Goal: Task Accomplishment & Management: Use online tool/utility

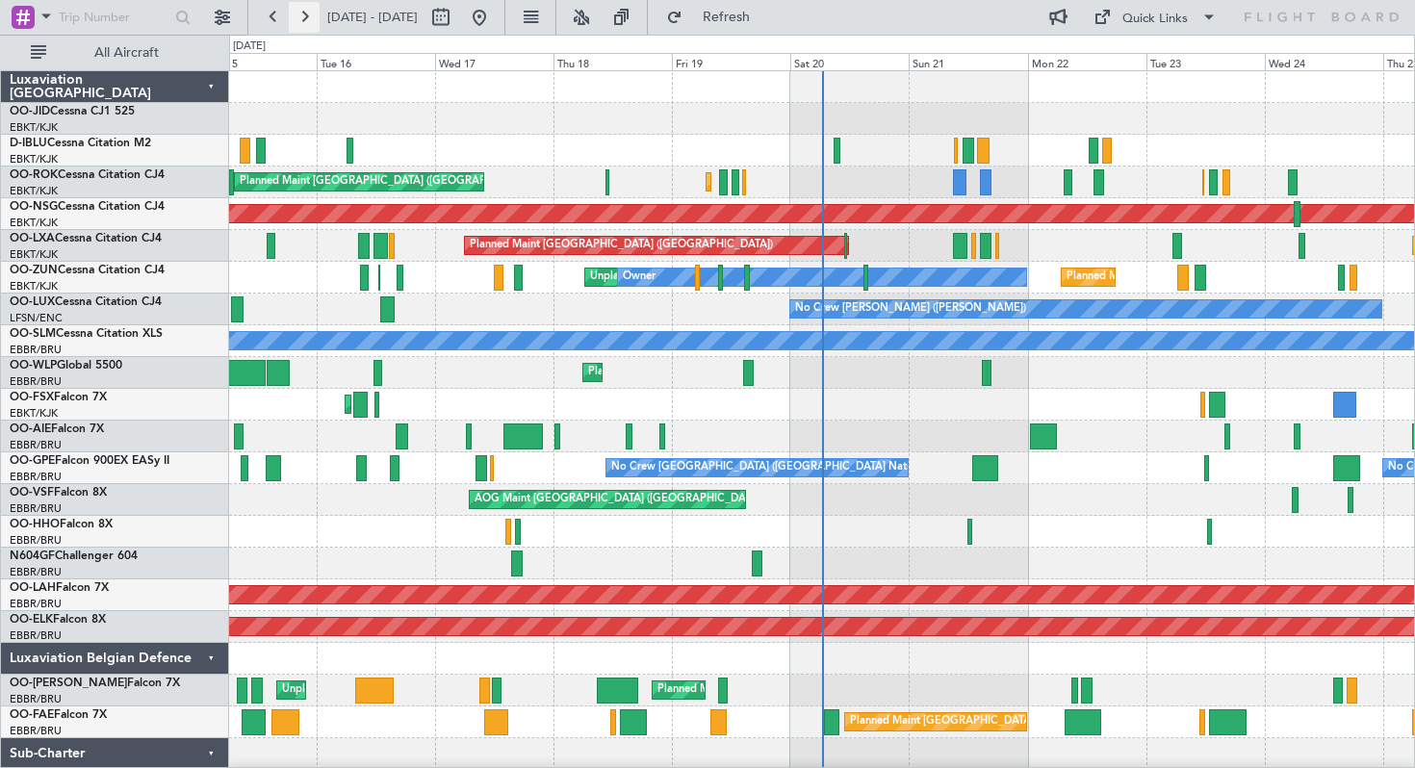
click at [310, 10] on button at bounding box center [304, 17] width 31 height 31
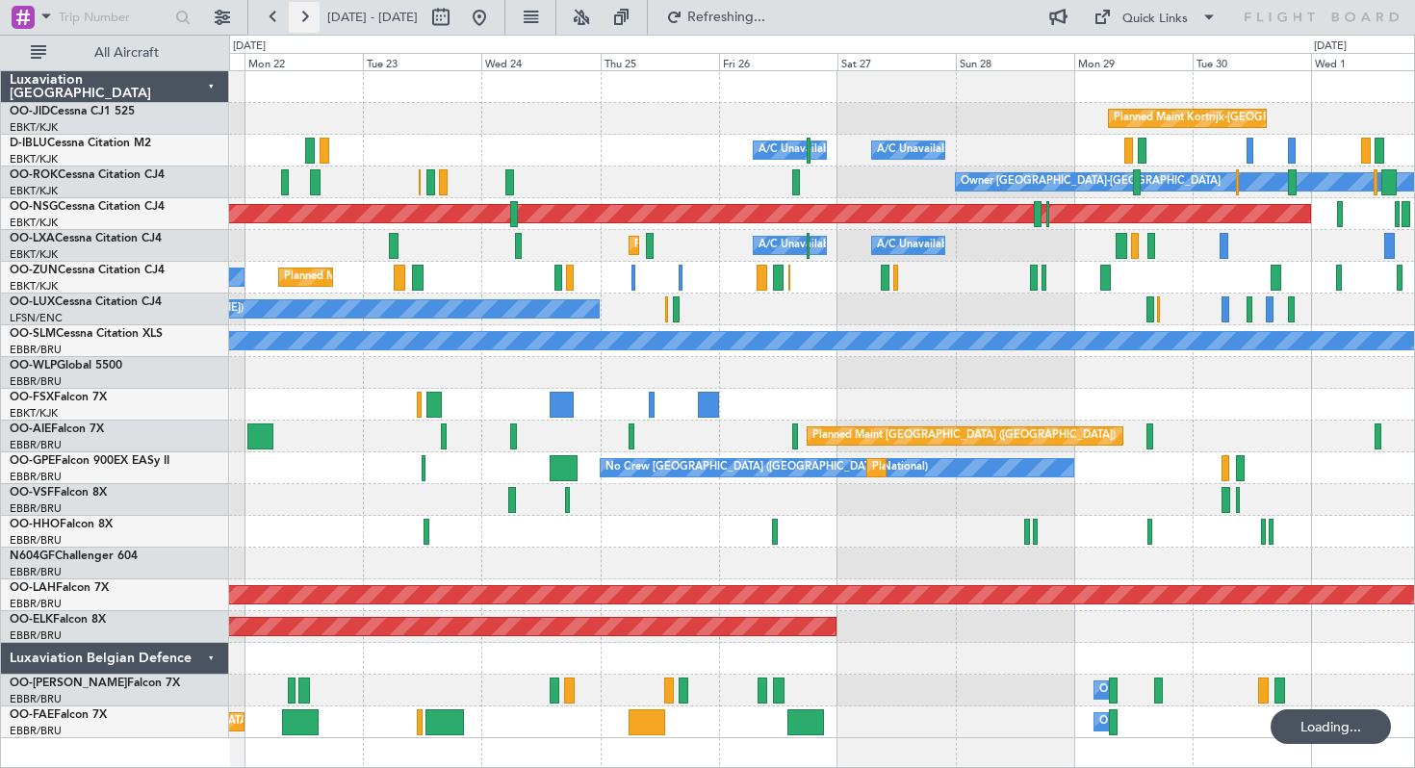
click at [310, 10] on button at bounding box center [304, 17] width 31 height 31
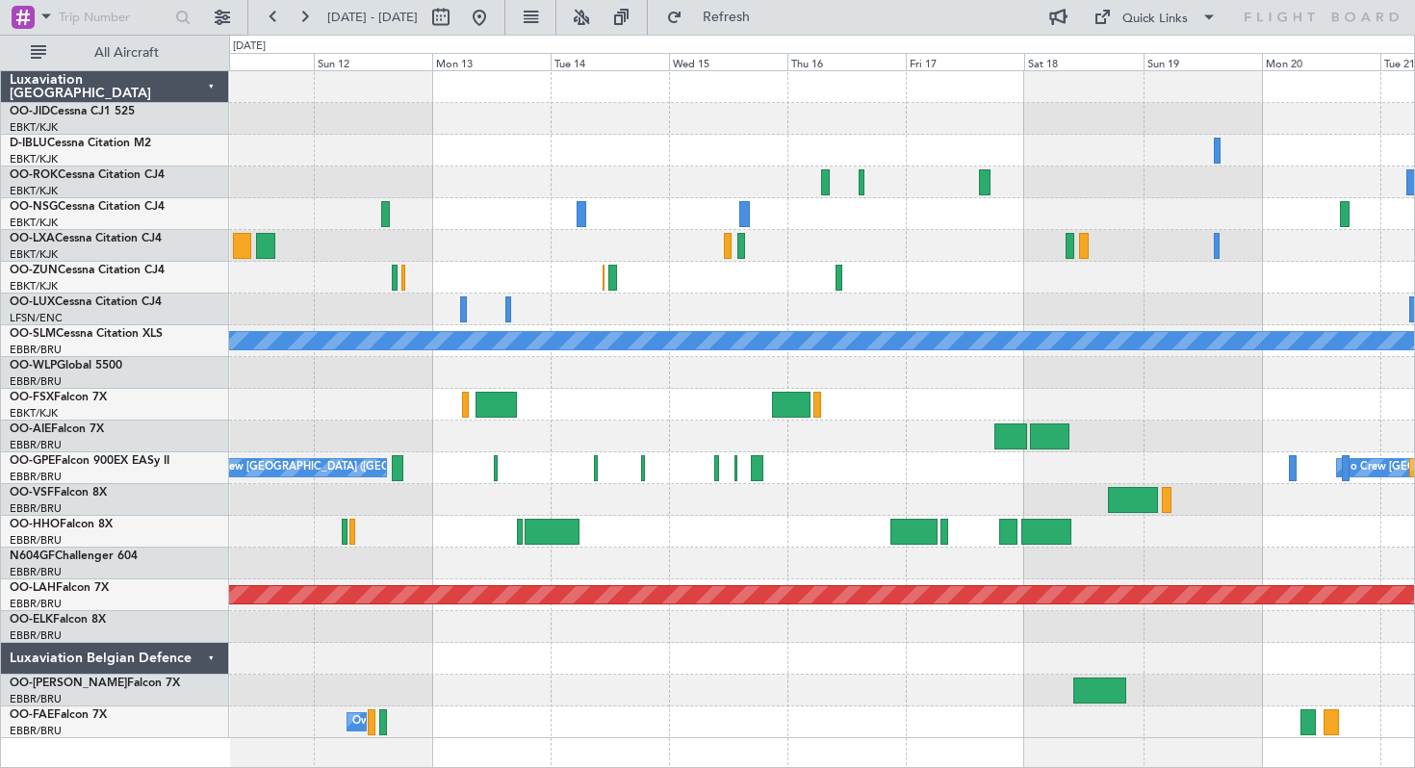
click at [445, 145] on div "A/C Unavailable Monchengladbach No Crew Brussels (Brussels National) No Crew Br…" at bounding box center [821, 404] width 1185 height 667
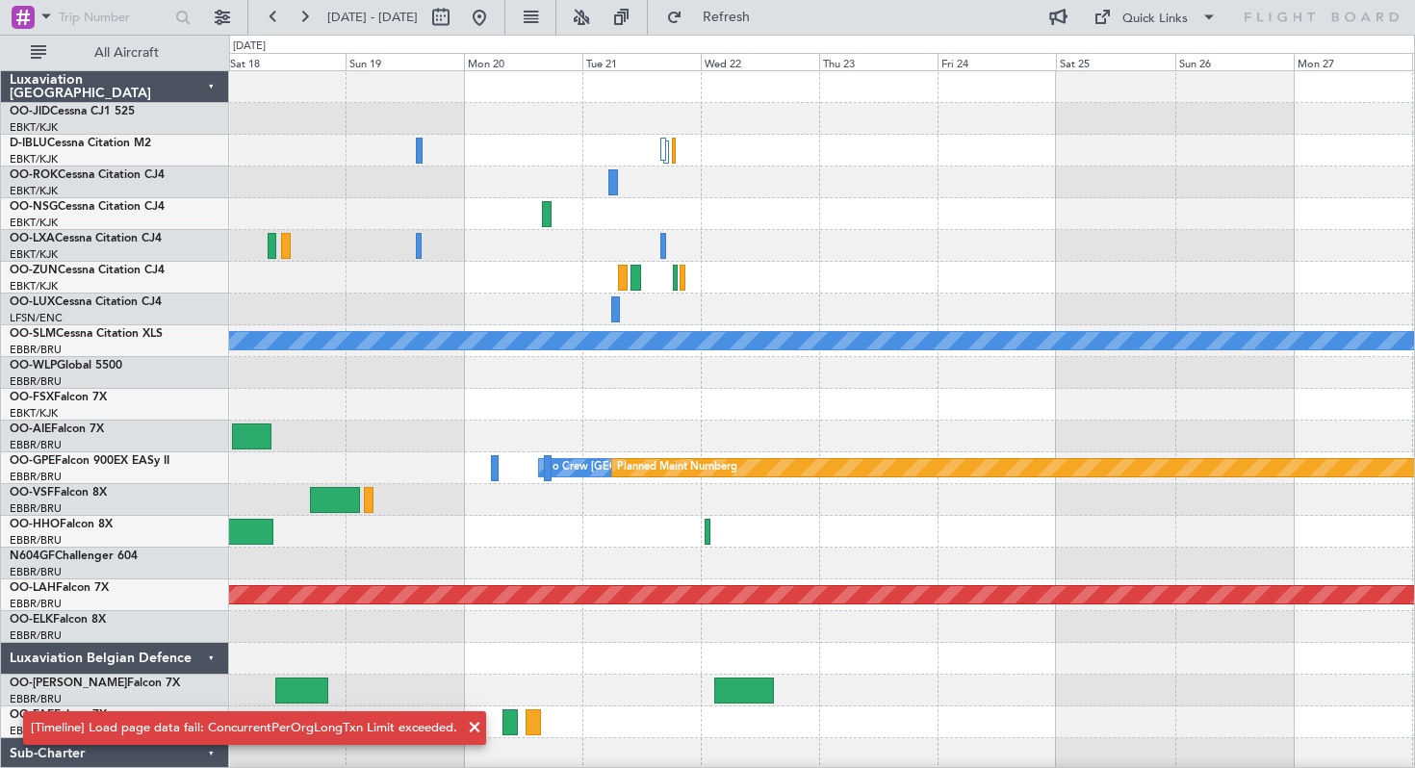
click at [760, 194] on div at bounding box center [821, 182] width 1185 height 32
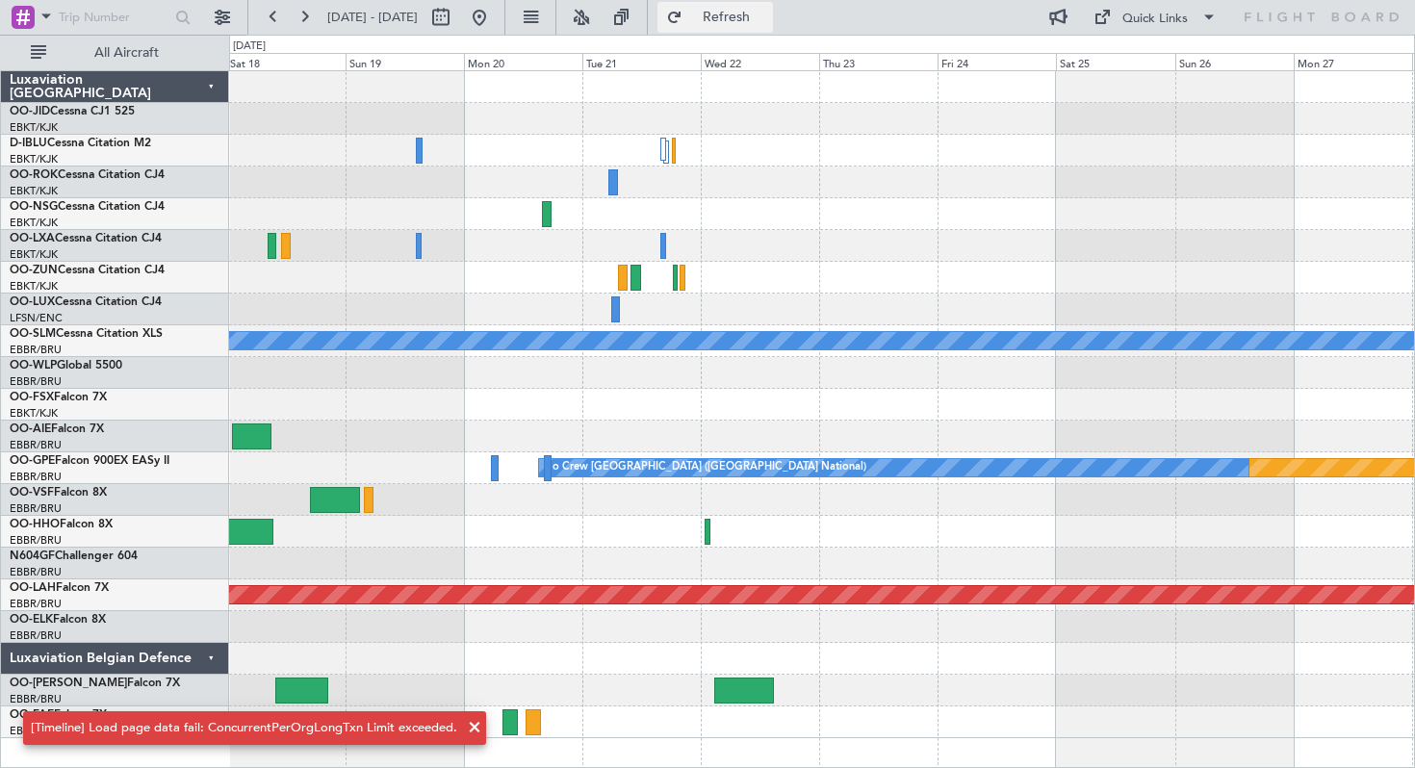
click at [738, 8] on button "Refresh" at bounding box center [714, 17] width 115 height 31
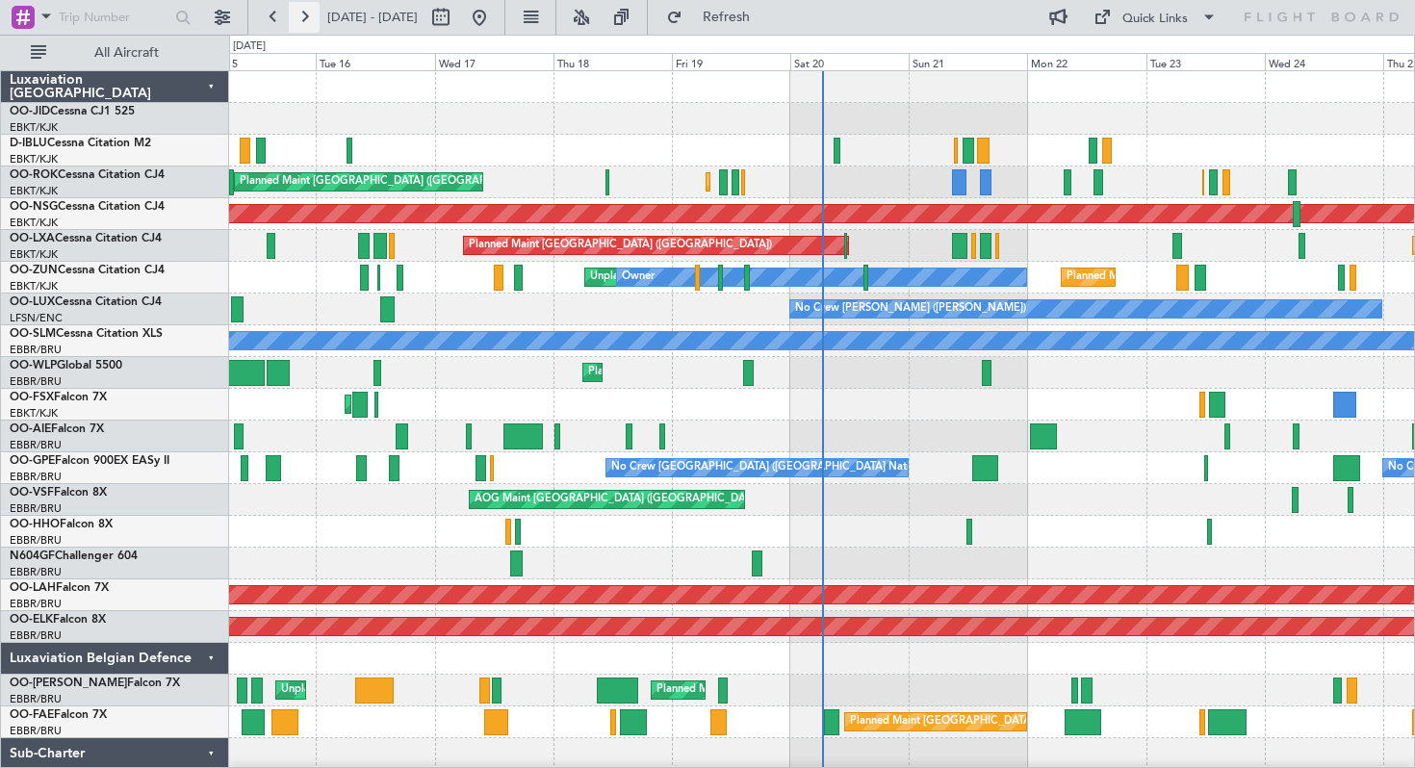
click at [303, 19] on button at bounding box center [304, 17] width 31 height 31
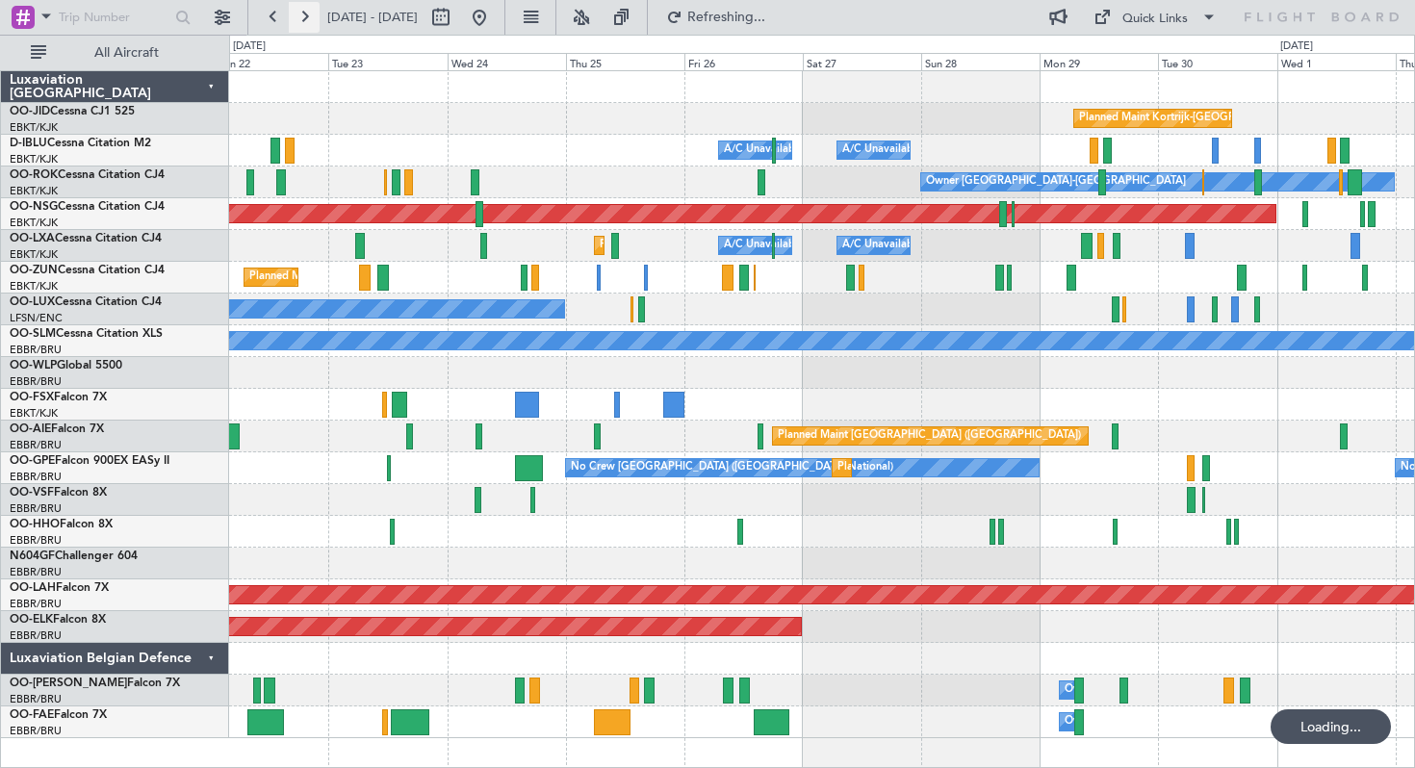
click at [303, 19] on button at bounding box center [304, 17] width 31 height 31
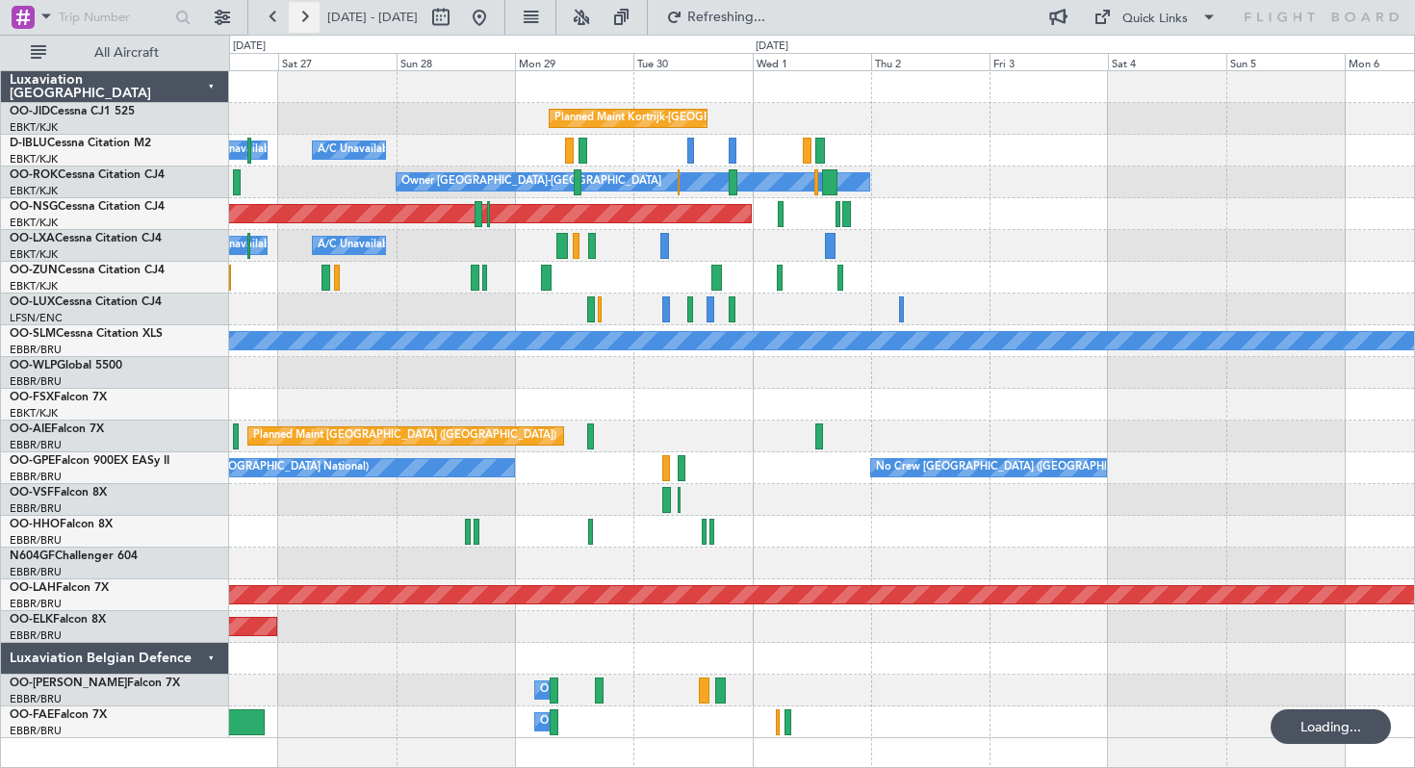
click at [303, 19] on button at bounding box center [304, 17] width 31 height 31
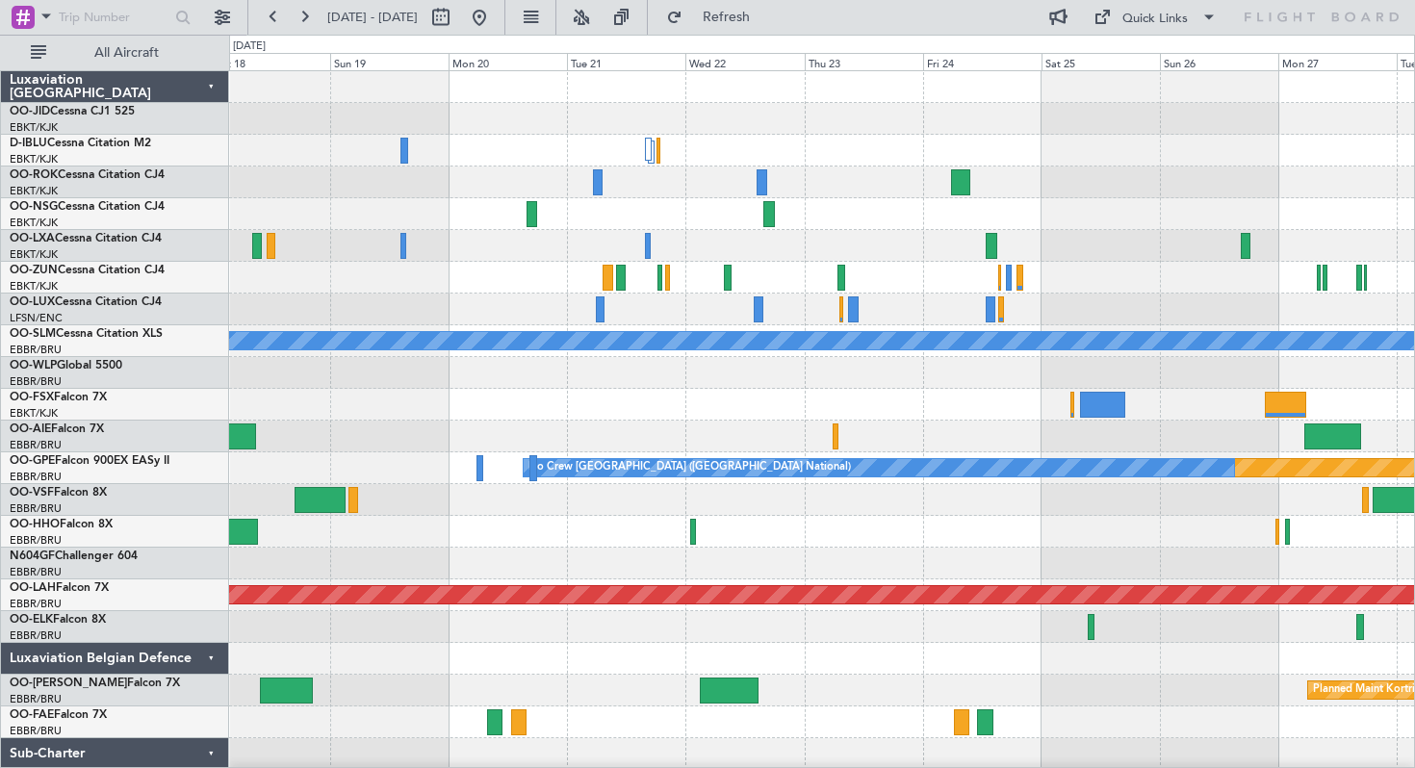
click at [773, 242] on div at bounding box center [821, 246] width 1185 height 32
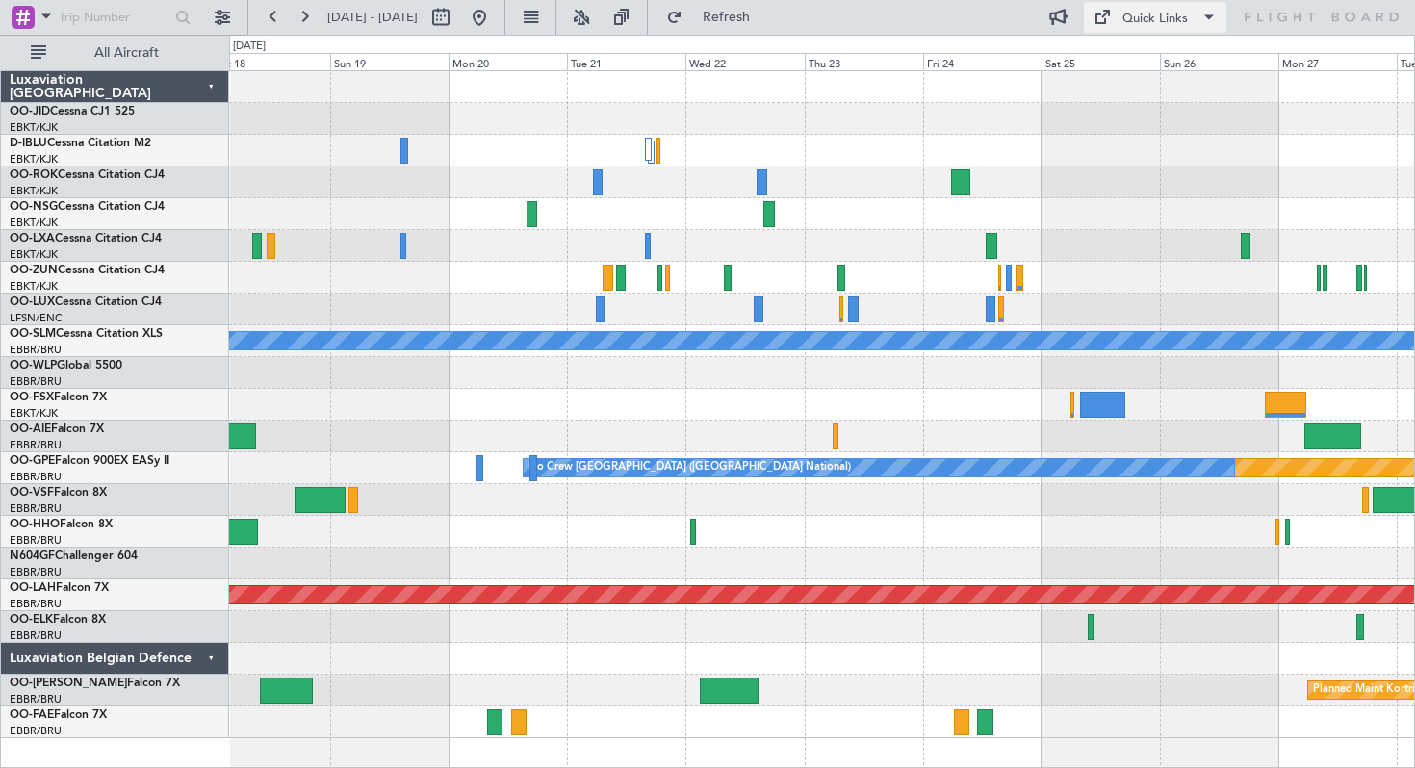
click at [1145, 13] on div "Quick Links" at bounding box center [1154, 19] width 65 height 19
click at [1122, 56] on button "Trip Builder" at bounding box center [1155, 63] width 144 height 46
click at [495, 13] on button at bounding box center [479, 17] width 31 height 31
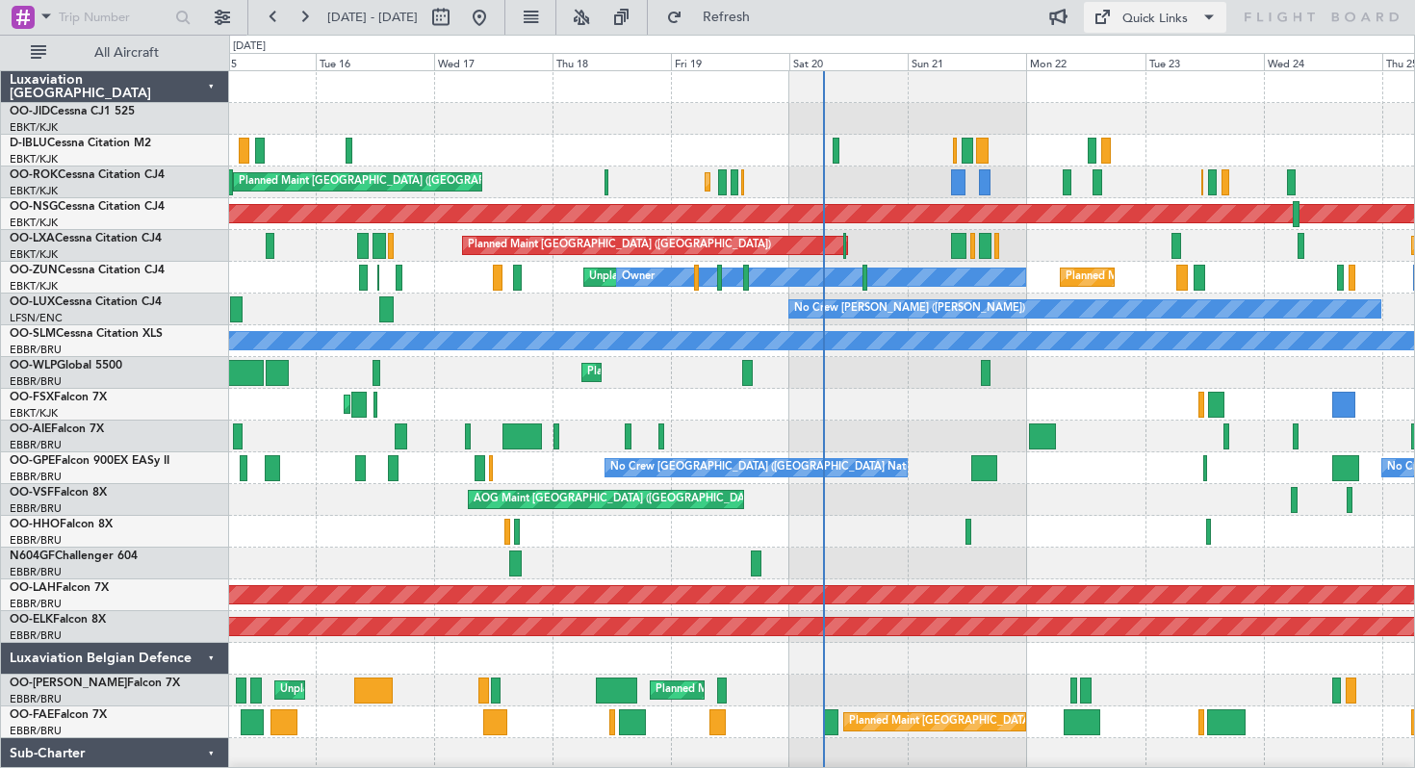
click at [1166, 16] on div "Quick Links" at bounding box center [1154, 19] width 65 height 19
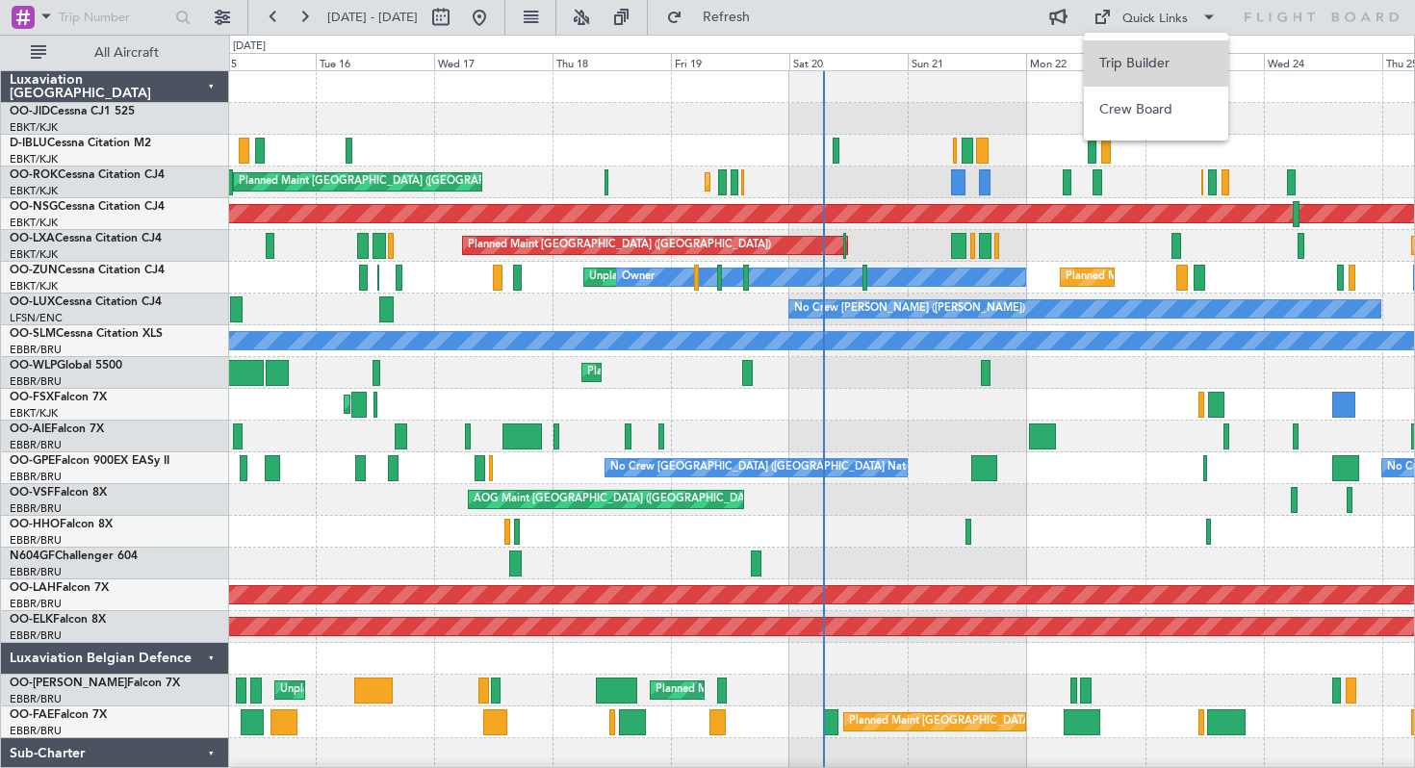
click at [1147, 57] on button "Trip Builder" at bounding box center [1155, 63] width 144 height 46
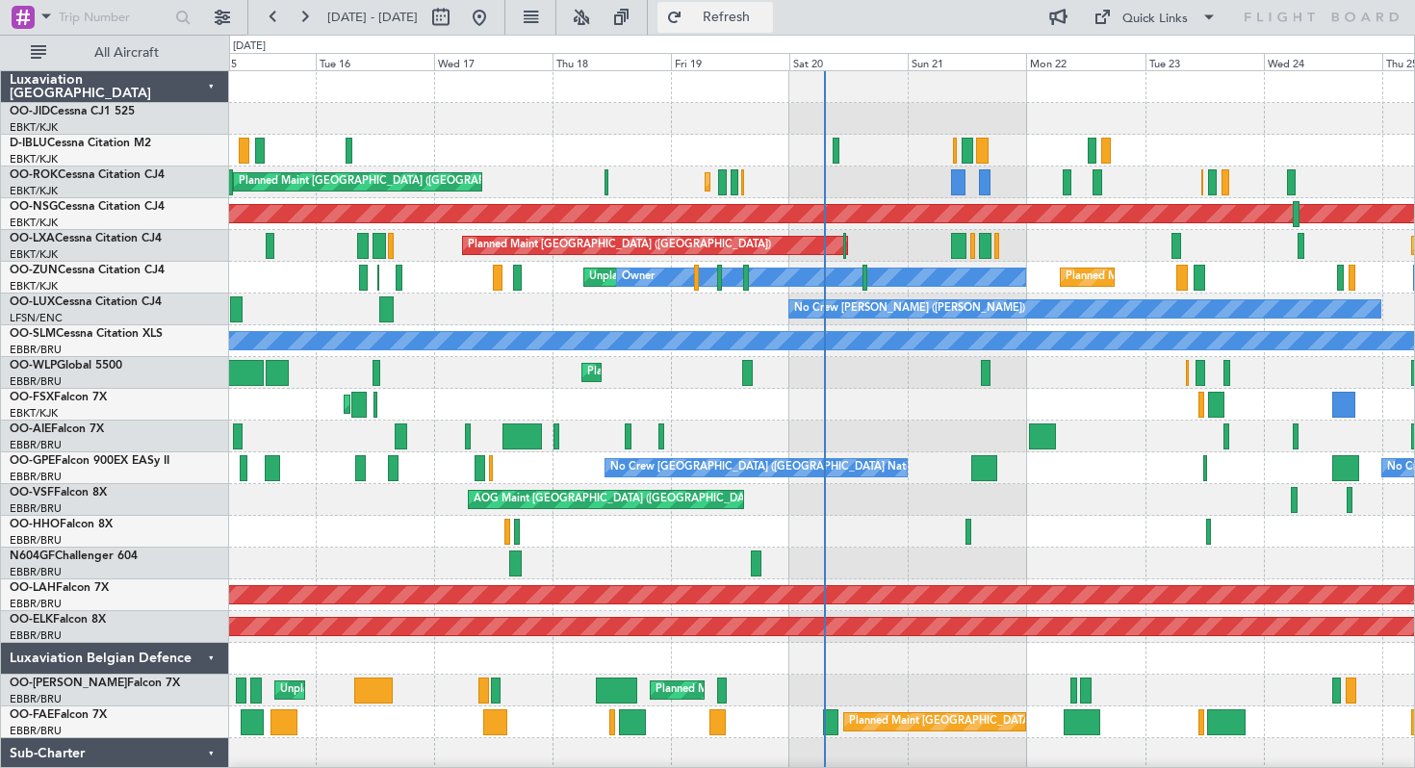
click at [739, 20] on button "Refresh" at bounding box center [714, 17] width 115 height 31
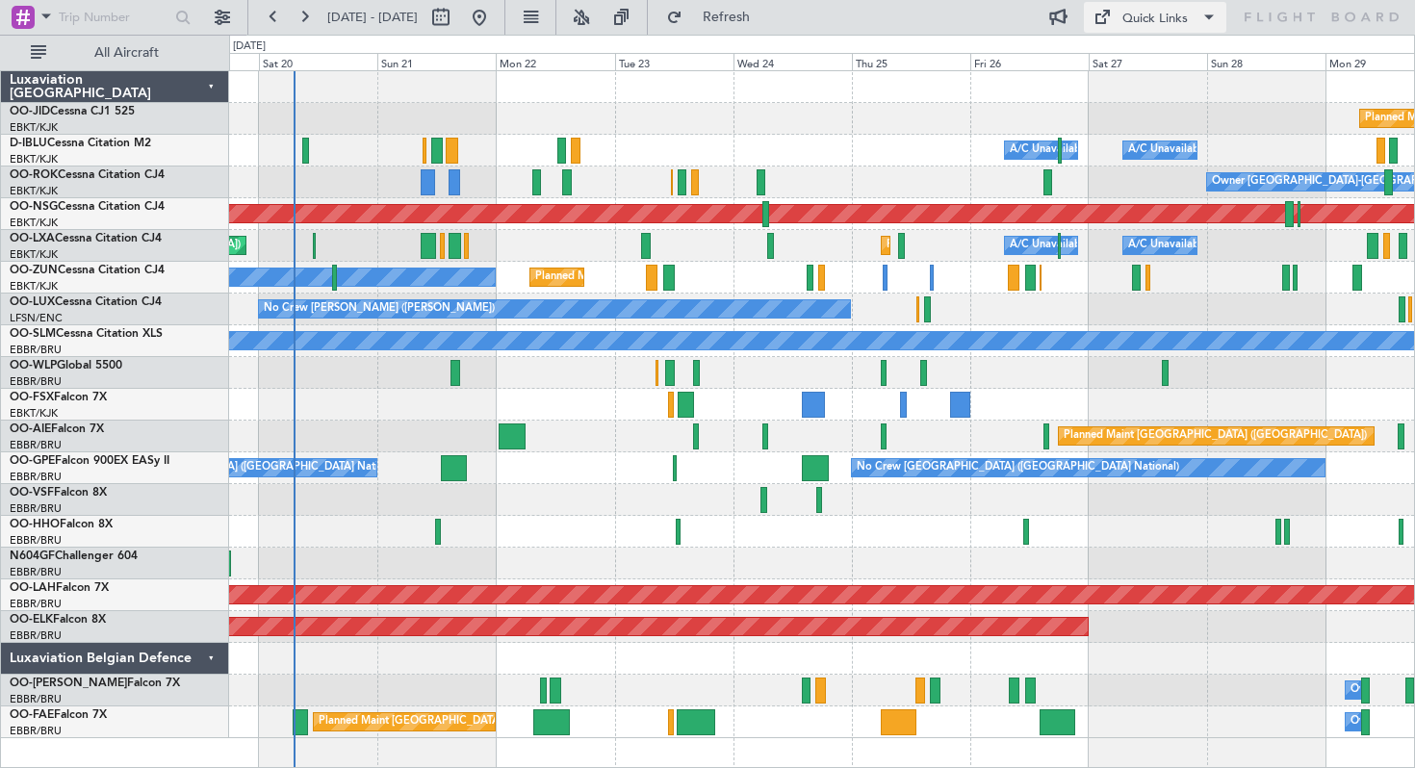
click at [1154, 27] on div "Quick Links" at bounding box center [1154, 19] width 65 height 19
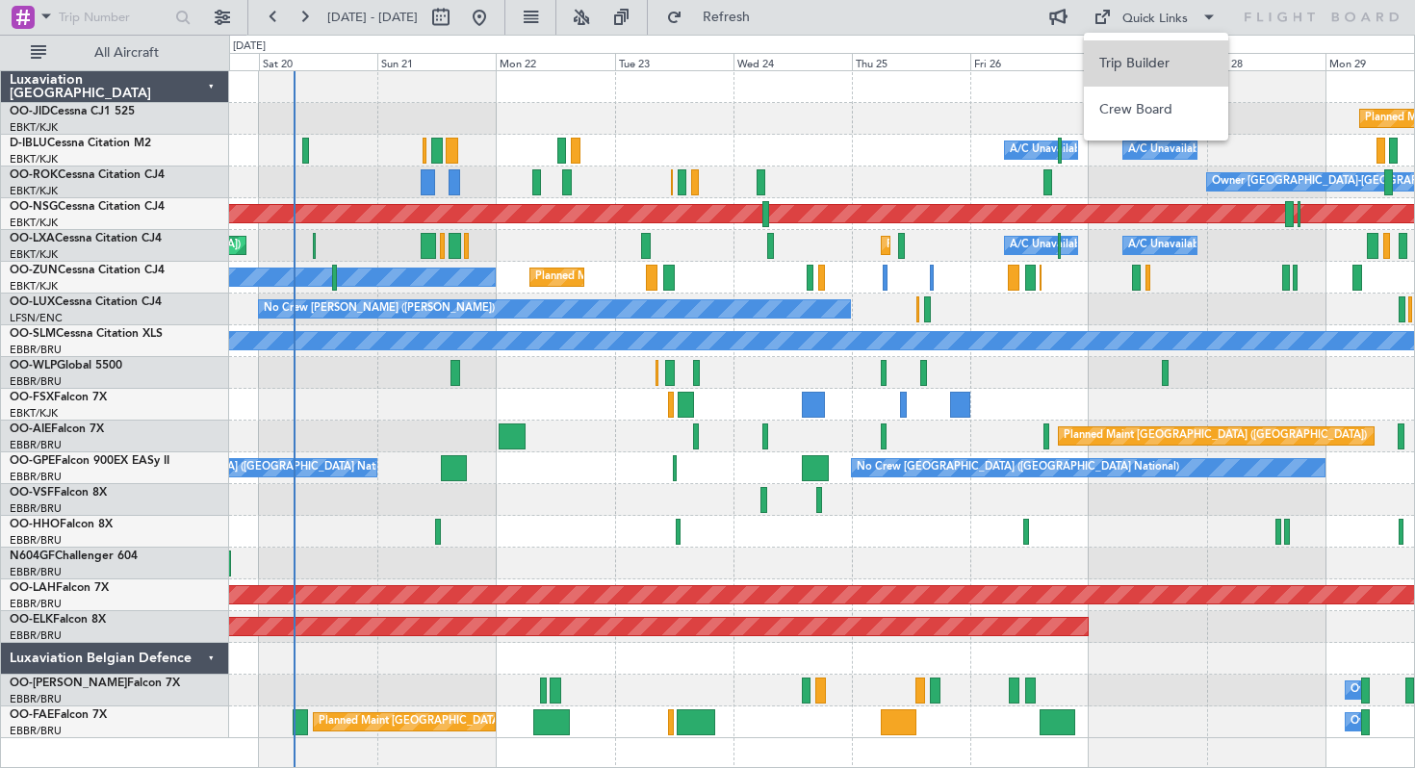
click at [1138, 55] on button "Trip Builder" at bounding box center [1155, 63] width 144 height 46
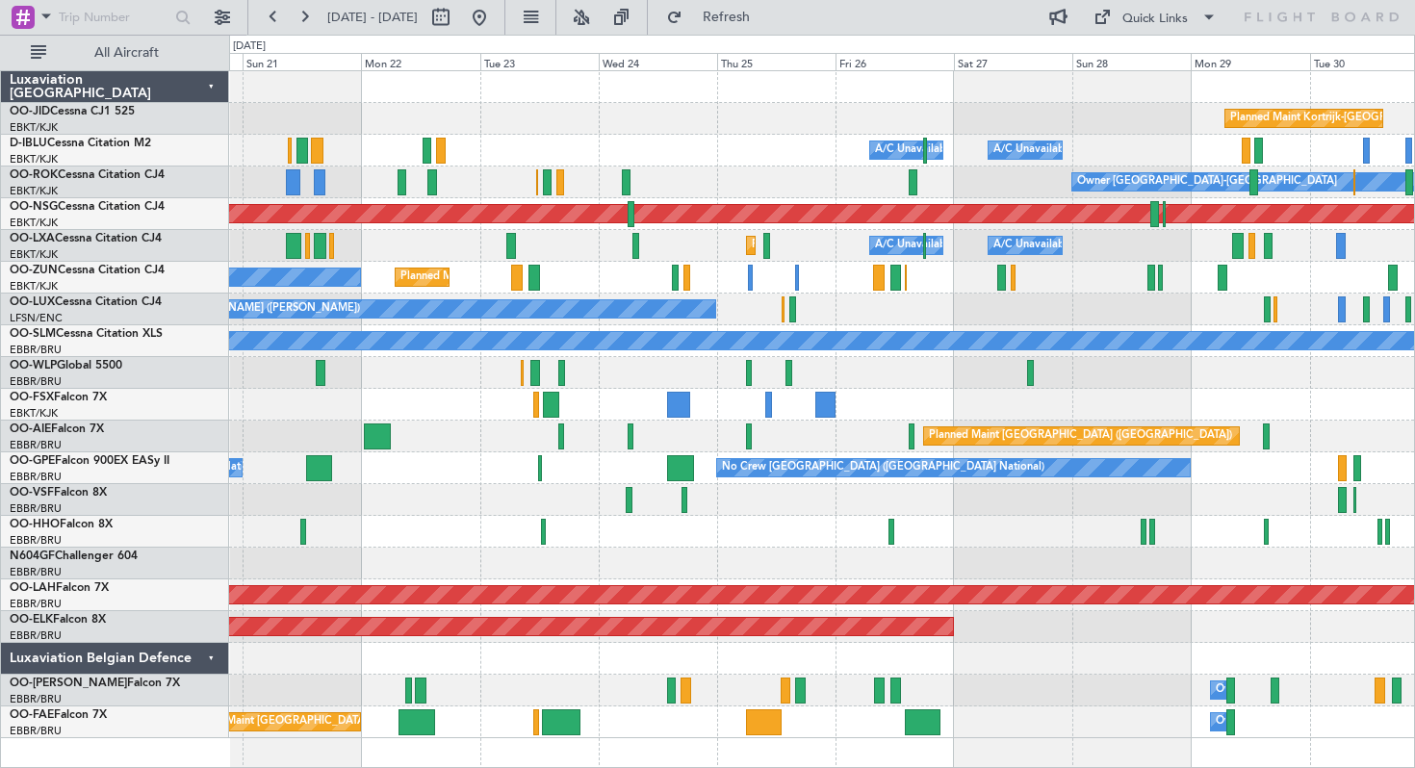
click at [1045, 103] on div "Planned Maint Kortrijk-[GEOGRAPHIC_DATA]" at bounding box center [821, 119] width 1185 height 32
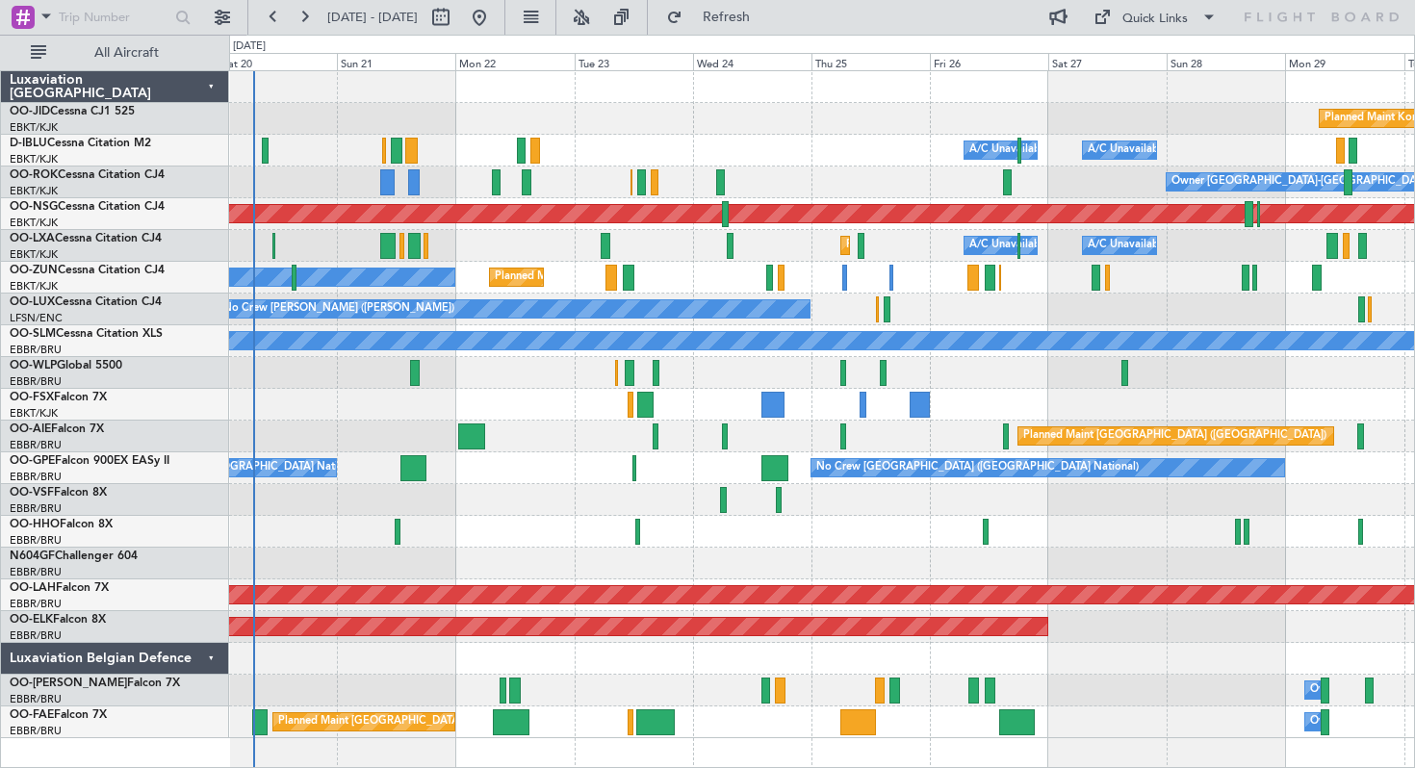
click at [751, 117] on div "Planned Maint Kortrijk-[GEOGRAPHIC_DATA]" at bounding box center [821, 119] width 1185 height 32
